Goal: Information Seeking & Learning: Find specific fact

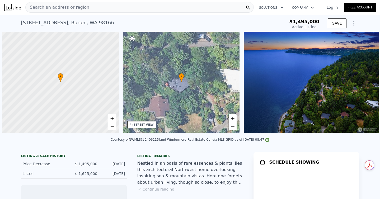
scroll to position [0, 2]
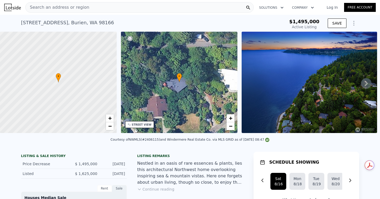
click at [326, 8] on link "Log In" at bounding box center [332, 7] width 24 height 5
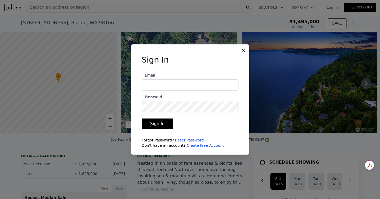
click at [183, 84] on input "Email" at bounding box center [190, 84] width 97 height 11
click at [243, 51] on icon at bounding box center [242, 50] width 5 height 5
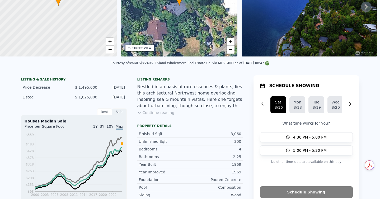
scroll to position [0, 0]
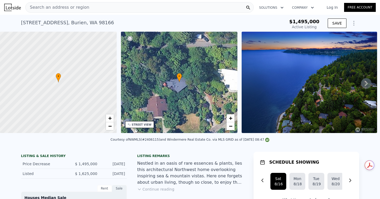
click at [326, 9] on link "Log In" at bounding box center [332, 7] width 24 height 5
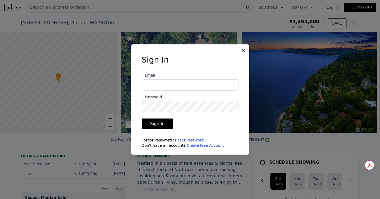
click at [154, 87] on input "Email" at bounding box center [190, 84] width 97 height 11
click at [0, 199] on com-1password-button at bounding box center [0, 199] width 0 height 0
click at [178, 84] on input "Email" at bounding box center [190, 84] width 97 height 11
type input "[EMAIL_ADDRESS][DOMAIN_NAME]"
click at [244, 50] on icon at bounding box center [242, 50] width 3 height 3
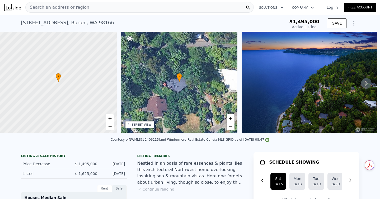
click at [279, 8] on icon "button" at bounding box center [281, 7] width 5 height 6
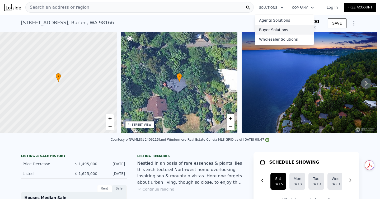
click at [272, 31] on link "Buyer Solutions" at bounding box center [284, 29] width 59 height 9
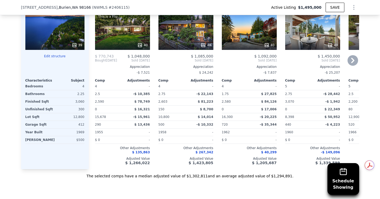
scroll to position [549, 0]
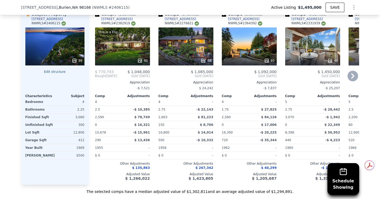
click at [350, 81] on icon at bounding box center [352, 76] width 11 height 11
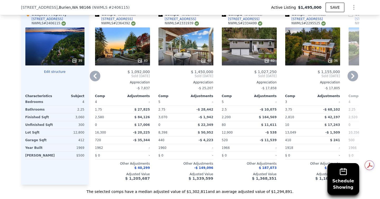
click at [351, 79] on icon at bounding box center [352, 75] width 3 height 5
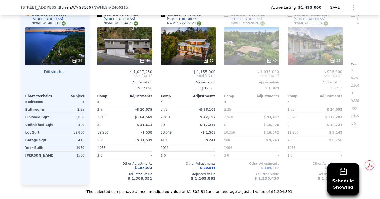
scroll to position [0, 253]
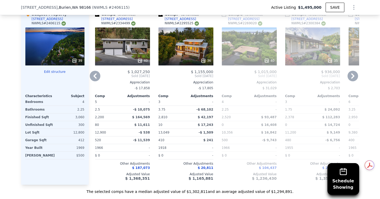
click at [351, 79] on icon at bounding box center [352, 75] width 3 height 5
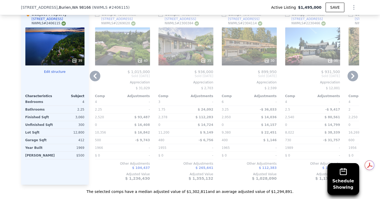
click at [351, 79] on icon at bounding box center [352, 75] width 3 height 5
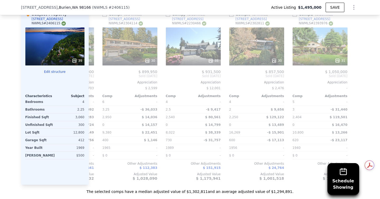
scroll to position [0, 502]
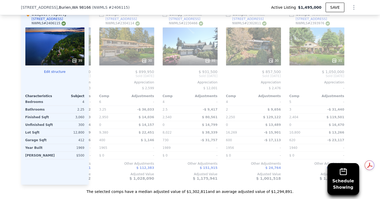
click at [350, 82] on div at bounding box center [354, 95] width 8 height 177
click at [96, 81] on icon at bounding box center [95, 76] width 11 height 11
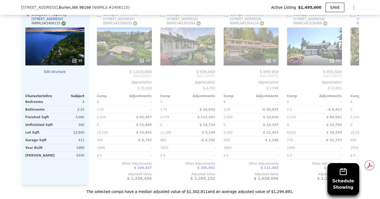
scroll to position [0, 376]
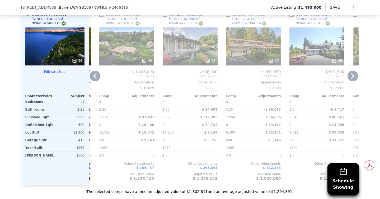
click at [96, 81] on icon at bounding box center [95, 76] width 11 height 11
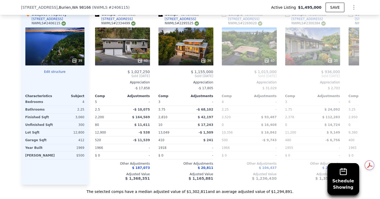
scroll to position [0, 249]
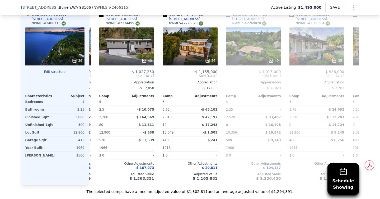
click at [96, 81] on div "Comp A ( 1.03 miles) [STREET_ADDRESS] This is a Flip 40 $ 770,743 $ 1,048,000 B…" at bounding box center [224, 95] width 270 height 177
click at [95, 80] on icon at bounding box center [95, 76] width 11 height 11
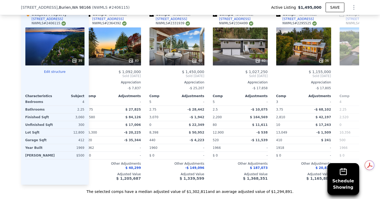
scroll to position [0, 122]
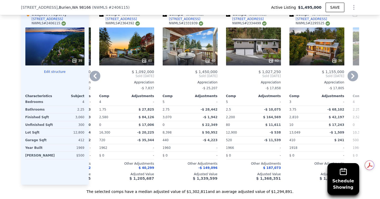
click at [94, 80] on icon at bounding box center [95, 76] width 11 height 11
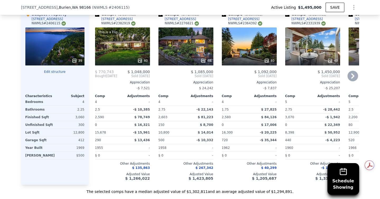
scroll to position [543, 0]
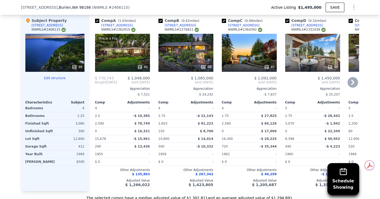
click at [243, 32] on div "NWMLS # 2364392" at bounding box center [245, 29] width 34 height 4
copy div "2364392"
